Goal: Navigation & Orientation: Find specific page/section

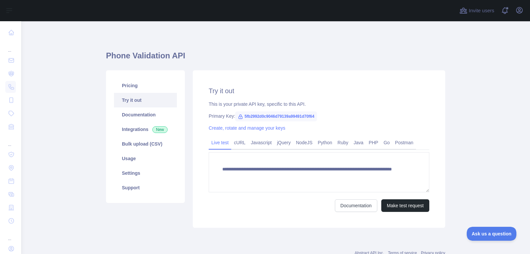
scroll to position [2, 0]
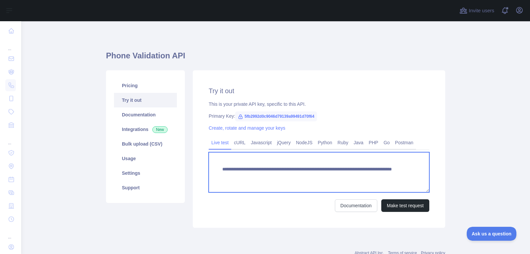
click at [365, 177] on textarea "**********" at bounding box center [319, 172] width 221 height 40
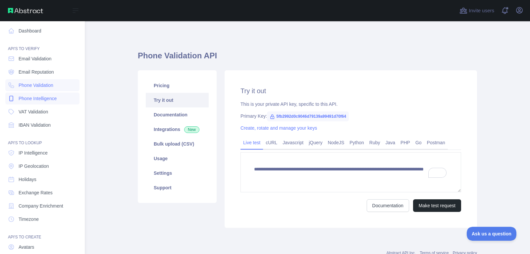
click at [26, 100] on span "Phone Intelligence" at bounding box center [38, 98] width 38 height 7
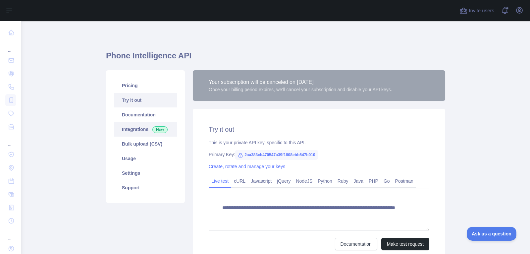
click at [144, 131] on link "Integrations New" at bounding box center [145, 129] width 63 height 15
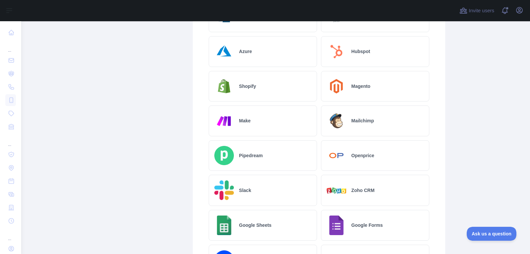
scroll to position [212, 0]
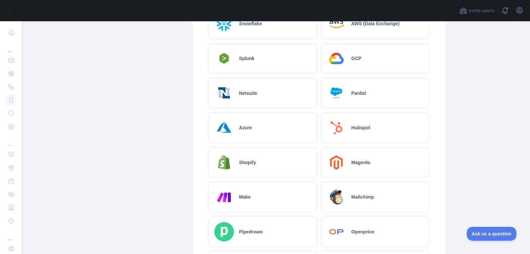
click at [391, 60] on div "GCP" at bounding box center [375, 58] width 108 height 31
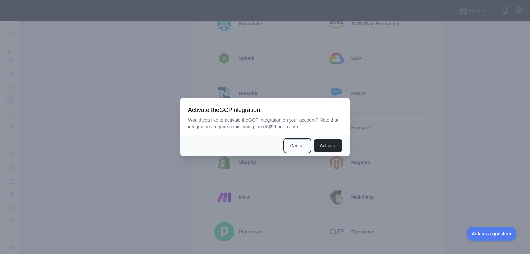
click at [297, 144] on button "Cancel" at bounding box center [298, 145] width 26 height 13
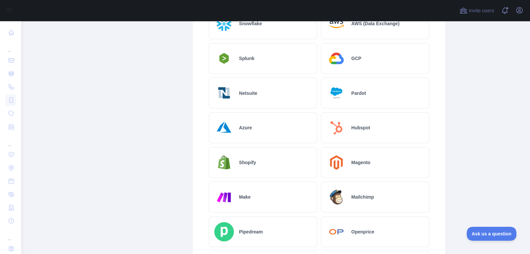
click at [379, 90] on div "Pardot" at bounding box center [375, 93] width 108 height 31
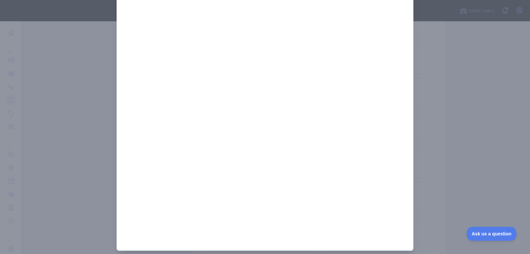
scroll to position [0, 0]
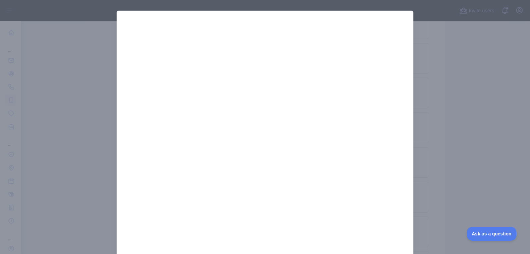
click at [473, 95] on div at bounding box center [265, 127] width 530 height 254
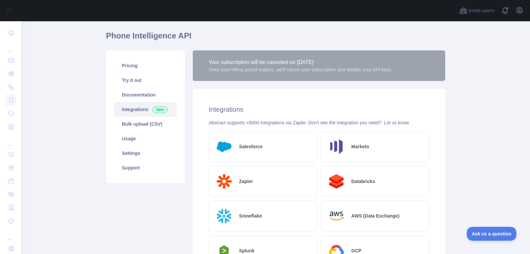
scroll to position [21, 0]
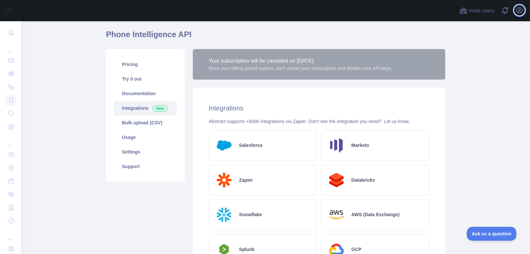
drag, startPoint x: 523, startPoint y: 10, endPoint x: 505, endPoint y: 53, distance: 47.3
click at [526, 9] on div "Invite users View notifications Open user menu" at bounding box center [275, 10] width 509 height 21
click at [518, 12] on icon "button" at bounding box center [519, 10] width 6 height 6
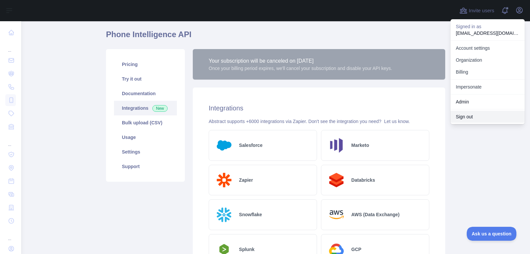
click at [464, 115] on button "Sign out" at bounding box center [488, 117] width 74 height 12
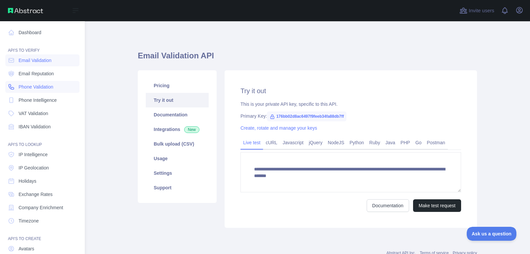
click at [26, 86] on span "Phone Validation" at bounding box center [36, 86] width 35 height 7
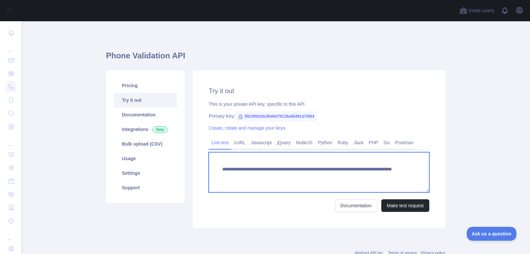
click at [367, 178] on textarea "**********" at bounding box center [319, 172] width 221 height 40
